Goal: Communication & Community: Answer question/provide support

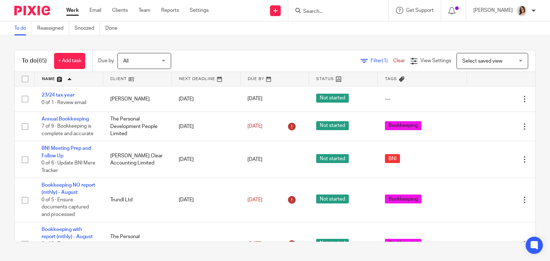
scroll to position [591, 0]
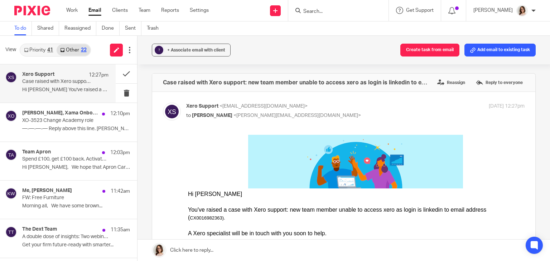
scroll to position [91, 0]
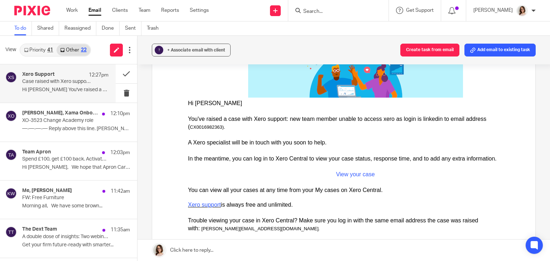
click at [96, 12] on link "Email" at bounding box center [94, 10] width 13 height 7
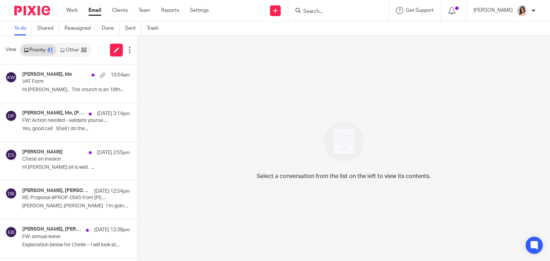
click at [69, 49] on link "Other 32" at bounding box center [73, 49] width 33 height 11
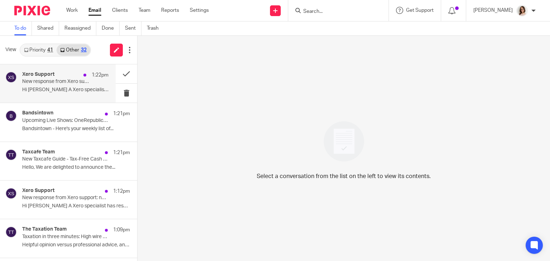
click at [92, 91] on p "Hi Caroline A Xero specialist has responded..." at bounding box center [65, 90] width 86 height 6
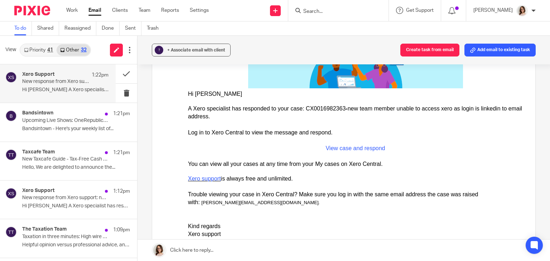
scroll to position [101, 0]
